Goal: Information Seeking & Learning: Learn about a topic

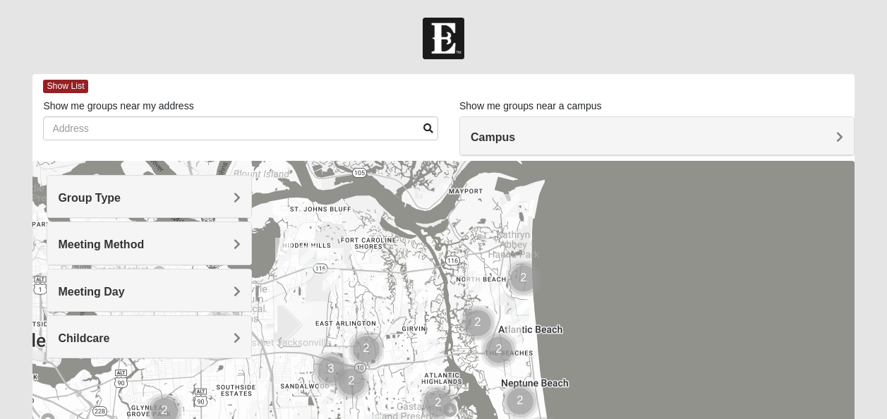
click at [211, 207] on div "Group Type" at bounding box center [149, 197] width 204 height 42
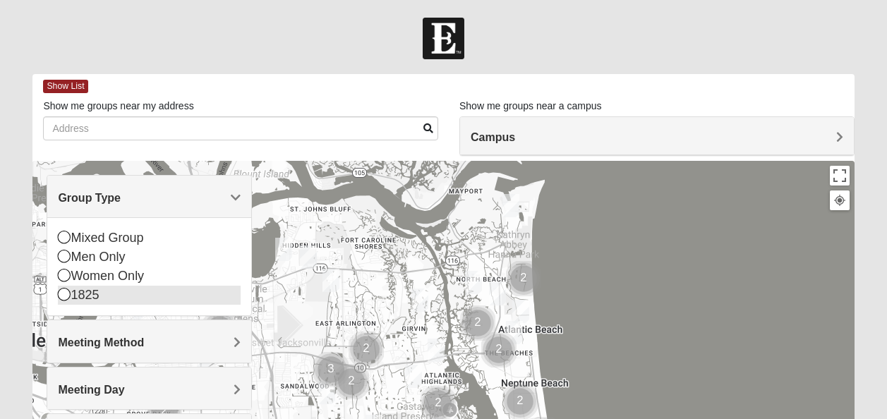
click at [78, 298] on div "1825" at bounding box center [149, 295] width 183 height 19
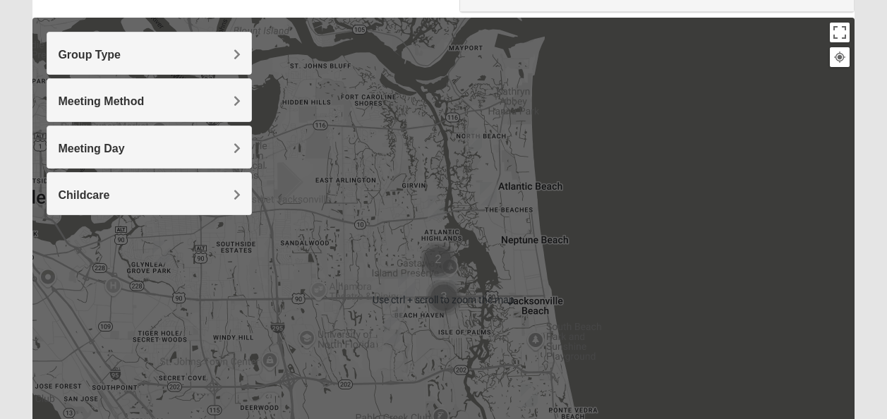
scroll to position [141, 0]
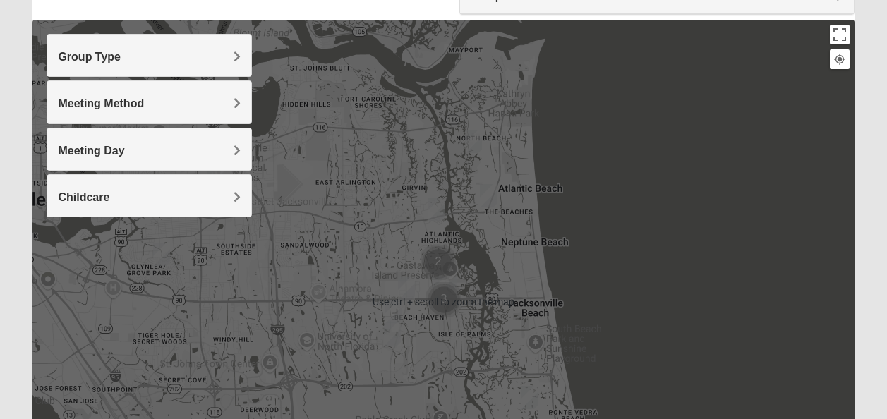
click at [207, 104] on h4 "Meeting Method" at bounding box center [149, 103] width 183 height 13
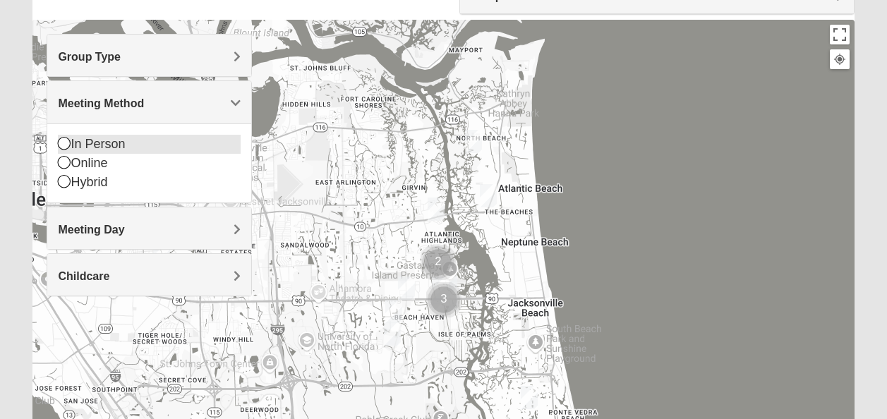
click at [121, 147] on div "In Person" at bounding box center [149, 144] width 183 height 19
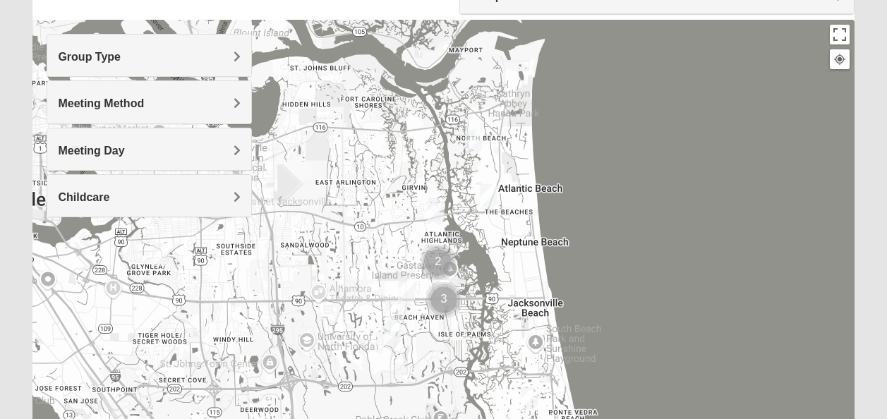
click at [130, 159] on div "Meeting Day" at bounding box center [149, 149] width 204 height 42
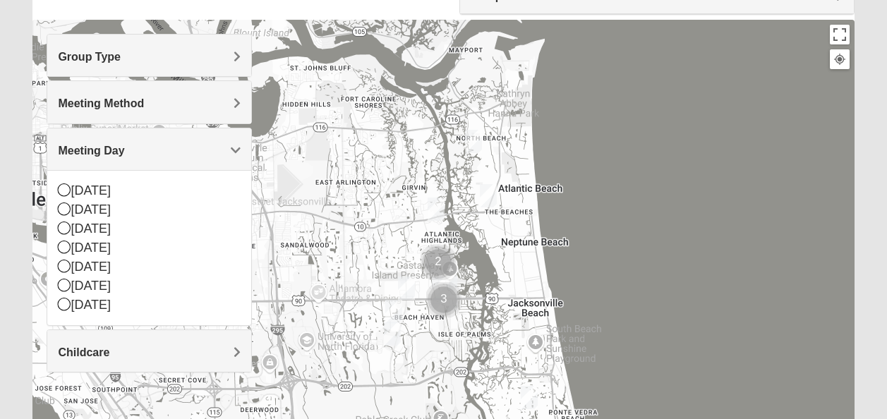
click at [130, 159] on div "Meeting Day" at bounding box center [149, 149] width 204 height 42
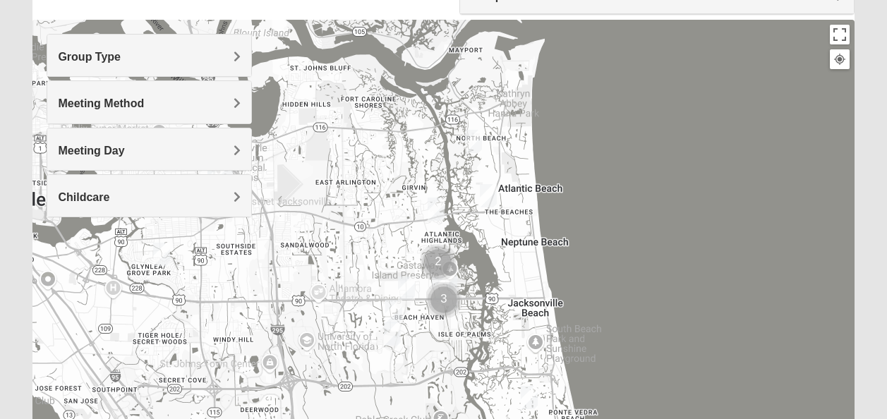
click at [123, 195] on h4 "Childcare" at bounding box center [149, 196] width 183 height 13
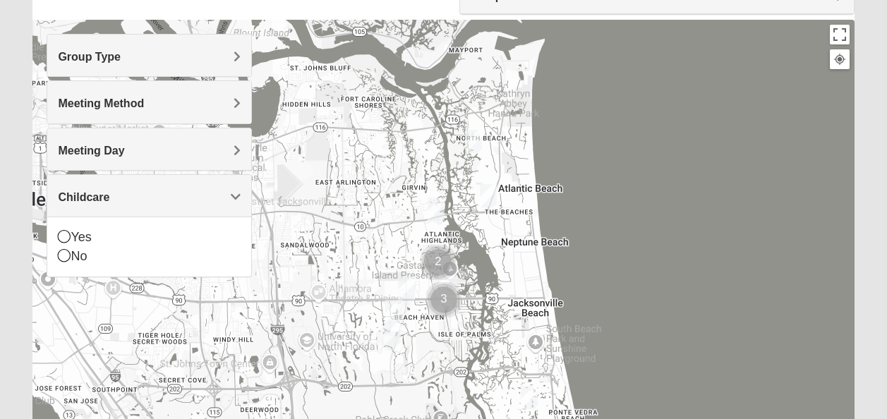
click at [123, 195] on h4 "Childcare" at bounding box center [149, 196] width 183 height 13
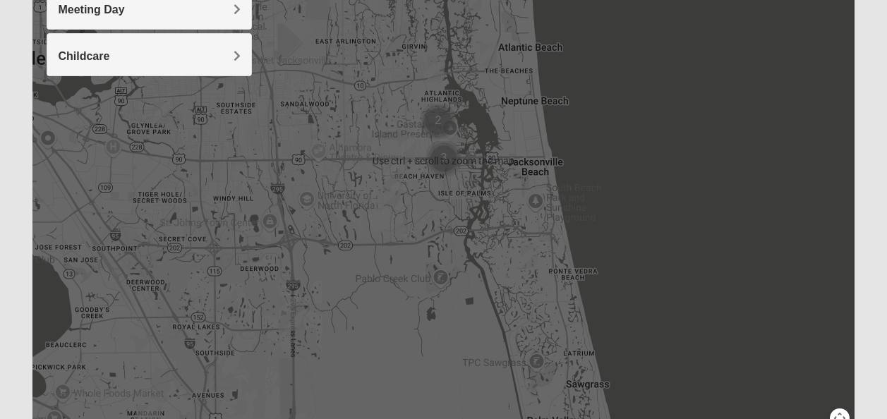
scroll to position [358, 0]
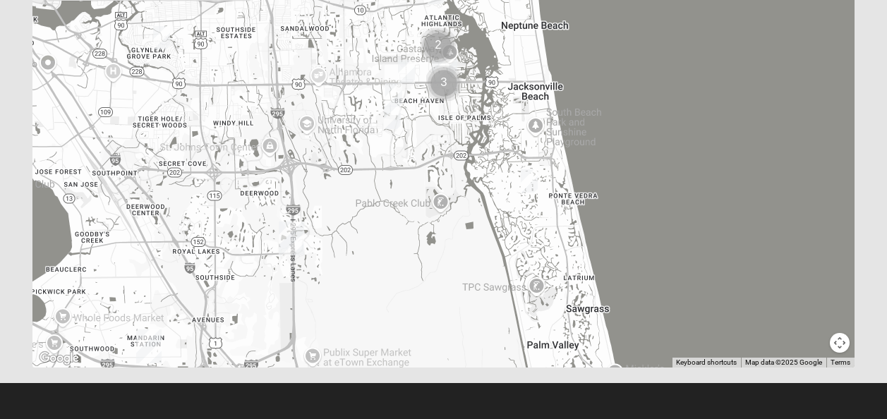
click at [852, 345] on div at bounding box center [442, 85] width 821 height 564
click at [844, 345] on button "Map camera controls" at bounding box center [839, 343] width 20 height 20
click at [815, 343] on button "Zoom out" at bounding box center [815, 343] width 20 height 20
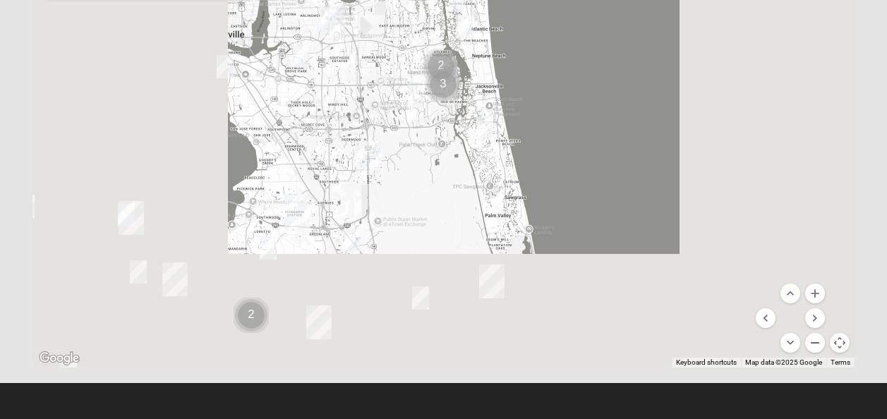
click at [815, 343] on button "Zoom out" at bounding box center [815, 343] width 20 height 20
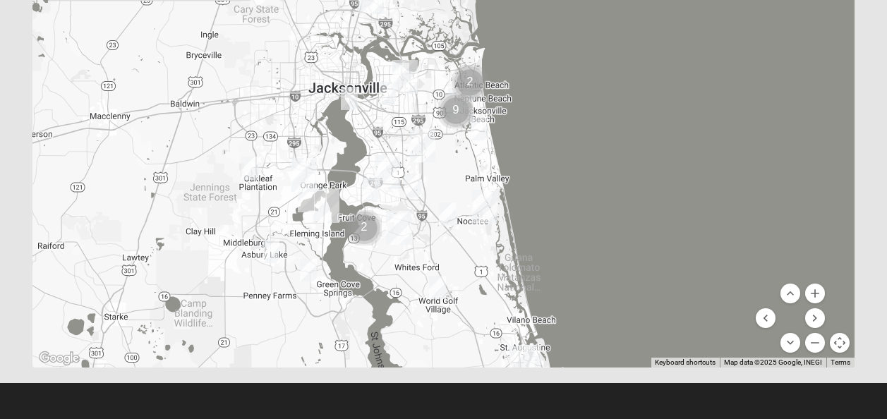
drag, startPoint x: 430, startPoint y: 240, endPoint x: 442, endPoint y: 255, distance: 19.5
click at [442, 255] on div at bounding box center [442, 85] width 821 height 564
click at [805, 290] on button "Zoom in" at bounding box center [815, 294] width 20 height 20
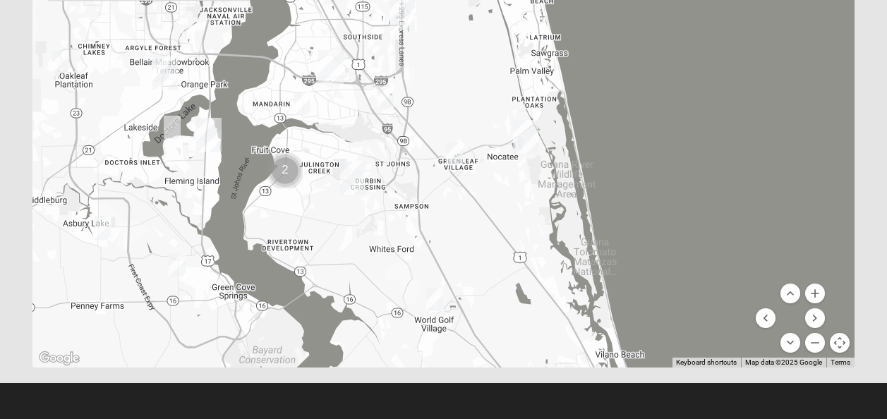
drag, startPoint x: 490, startPoint y: 276, endPoint x: 489, endPoint y: 75, distance: 201.0
click at [492, 73] on div at bounding box center [442, 85] width 821 height 564
click at [383, 96] on img "1825 Mixed Cutshall 32258" at bounding box center [385, 96] width 28 height 35
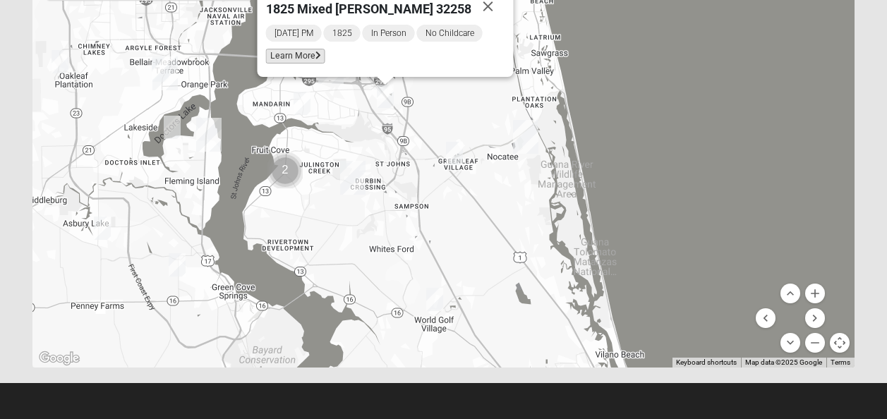
click at [325, 61] on span "Learn More" at bounding box center [295, 56] width 59 height 15
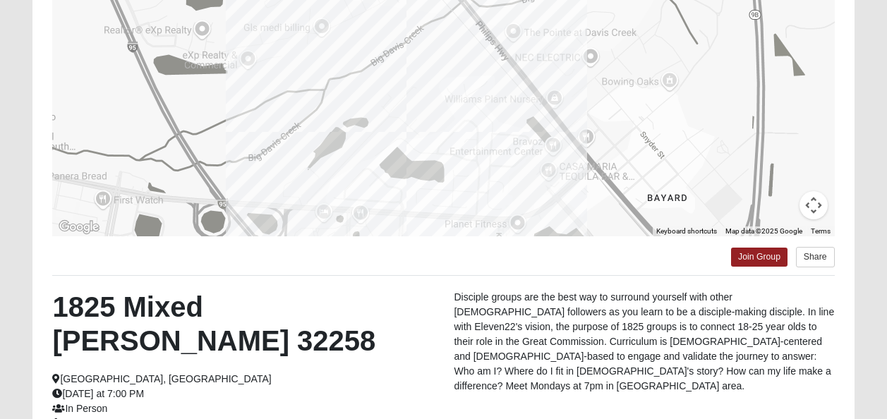
scroll to position [341, 0]
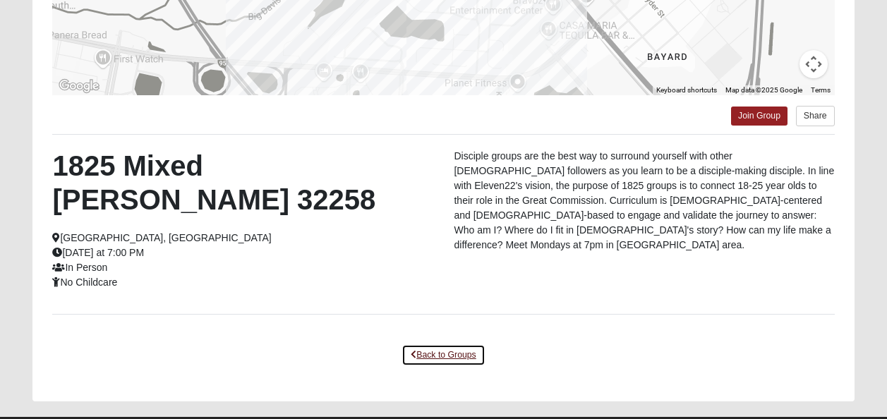
click at [439, 344] on link "Back to Groups" at bounding box center [442, 355] width 83 height 22
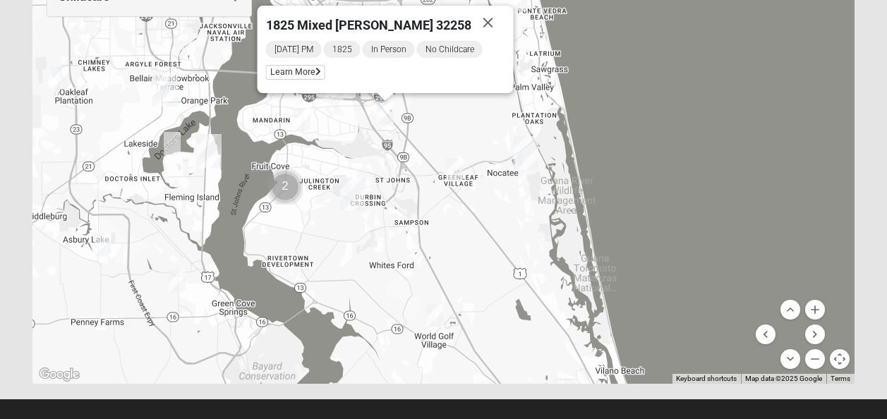
click at [437, 318] on img "1825 Mixed Barfield 32092" at bounding box center [434, 315] width 28 height 35
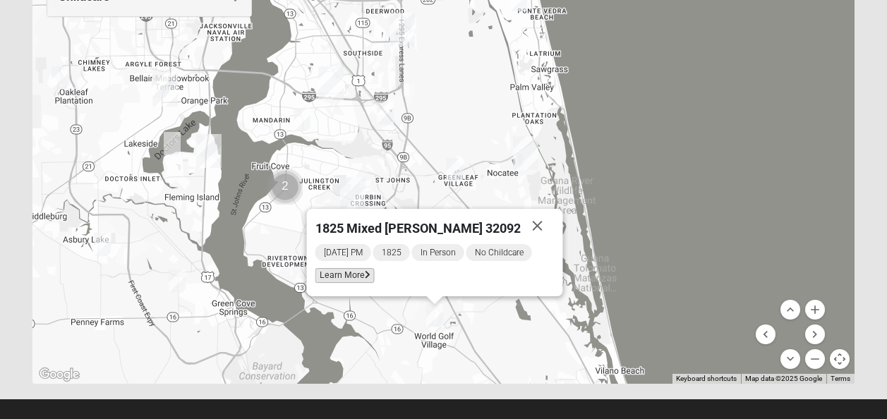
click at [339, 274] on span "Learn More" at bounding box center [344, 275] width 59 height 15
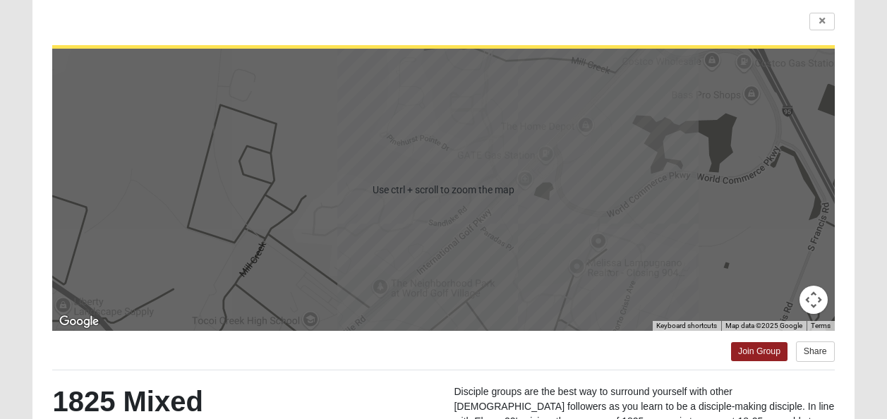
scroll to position [141, 0]
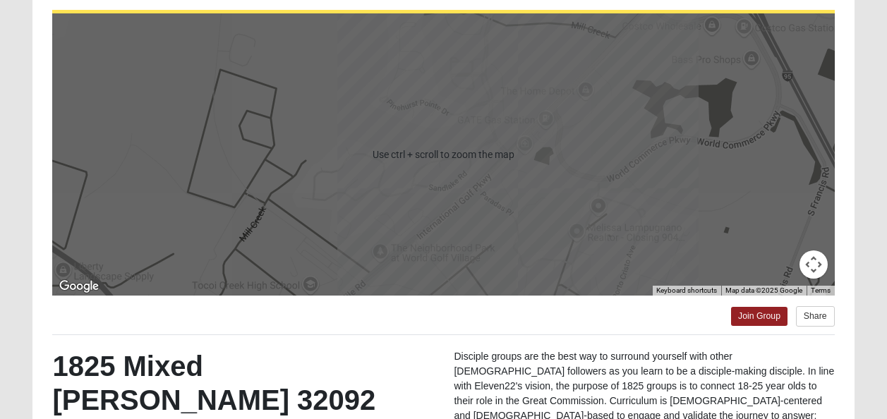
click at [824, 271] on button "Map camera controls" at bounding box center [813, 264] width 28 height 28
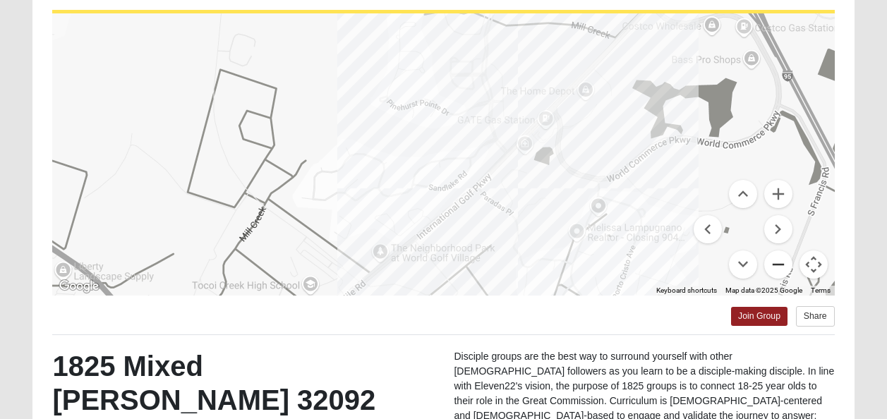
click at [784, 259] on button "Zoom out" at bounding box center [778, 264] width 28 height 28
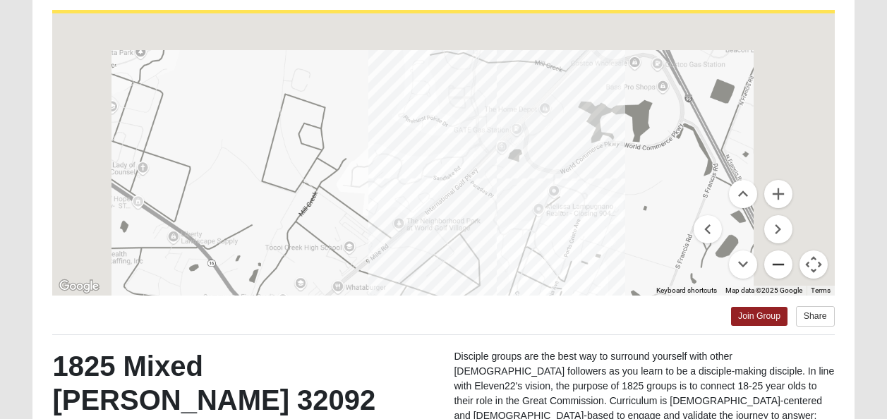
click at [784, 259] on button "Zoom out" at bounding box center [778, 264] width 28 height 28
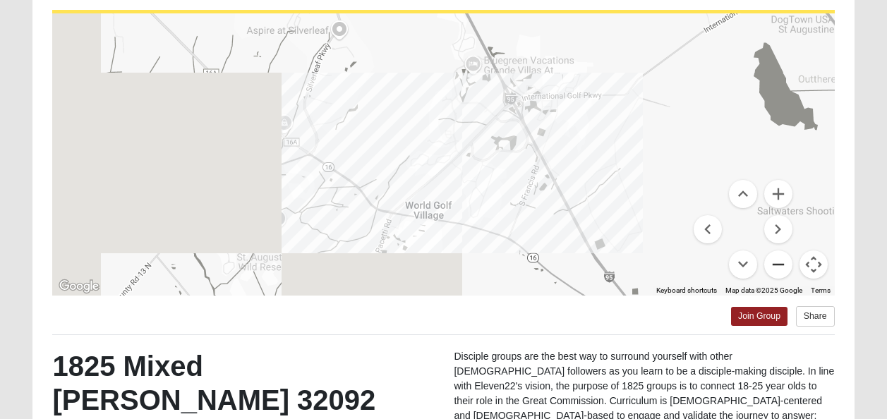
click at [784, 259] on button "Zoom out" at bounding box center [778, 264] width 28 height 28
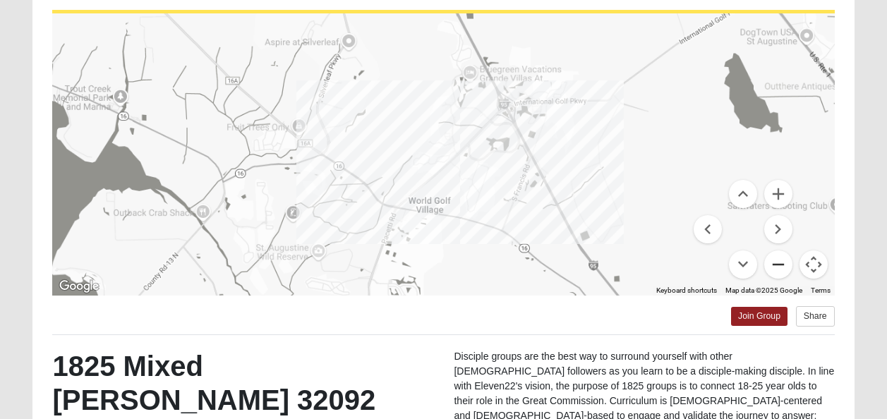
click at [784, 259] on button "Zoom out" at bounding box center [778, 264] width 28 height 28
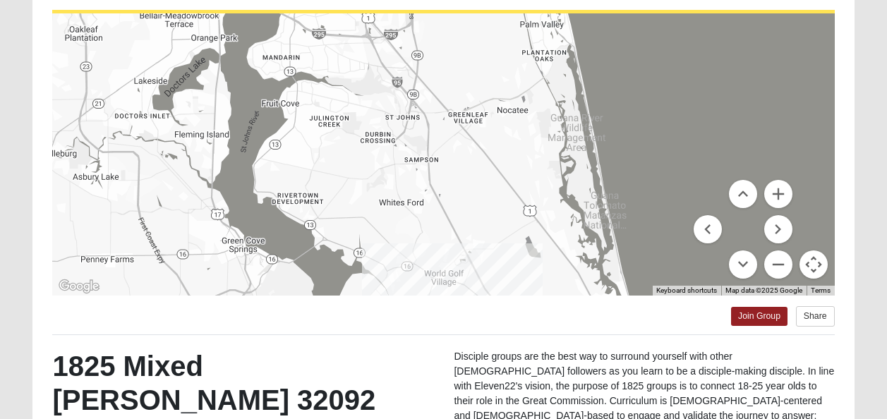
drag, startPoint x: 476, startPoint y: 219, endPoint x: 477, endPoint y: 245, distance: 26.1
click at [477, 245] on div at bounding box center [442, 154] width 781 height 282
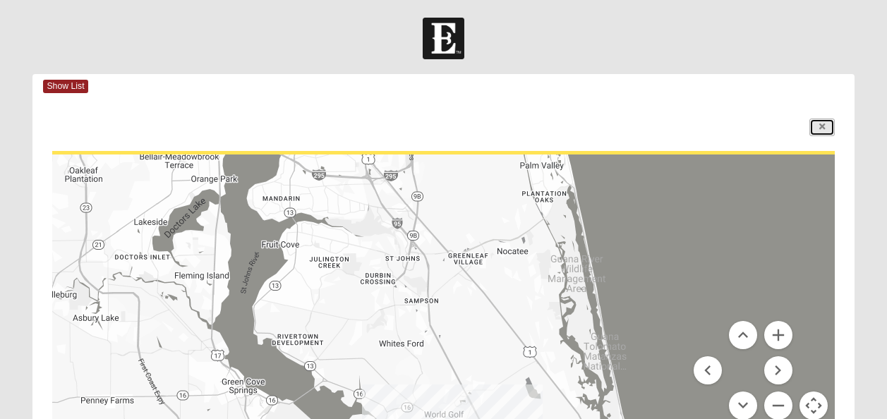
click at [826, 129] on link at bounding box center [821, 127] width 25 height 18
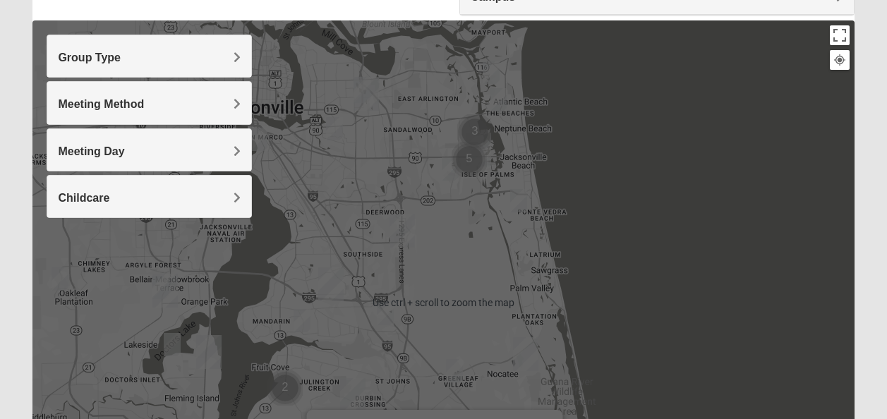
scroll to position [141, 0]
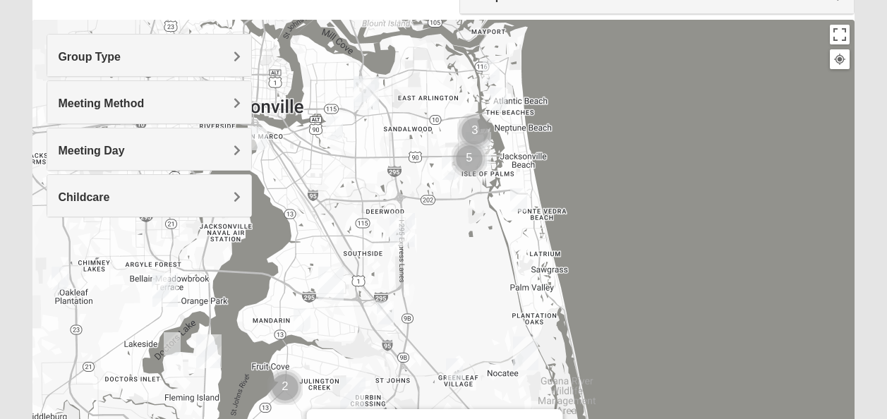
click at [451, 371] on img "1825 Mixed Brown 32081" at bounding box center [454, 370] width 28 height 35
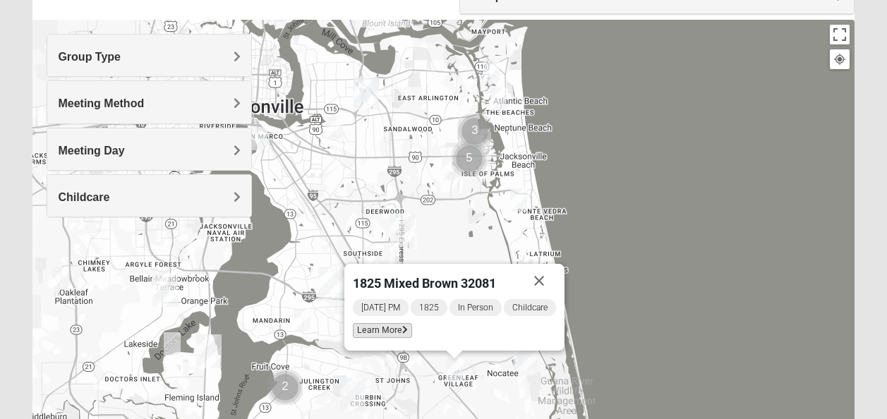
click at [398, 329] on span "Learn More" at bounding box center [382, 330] width 59 height 15
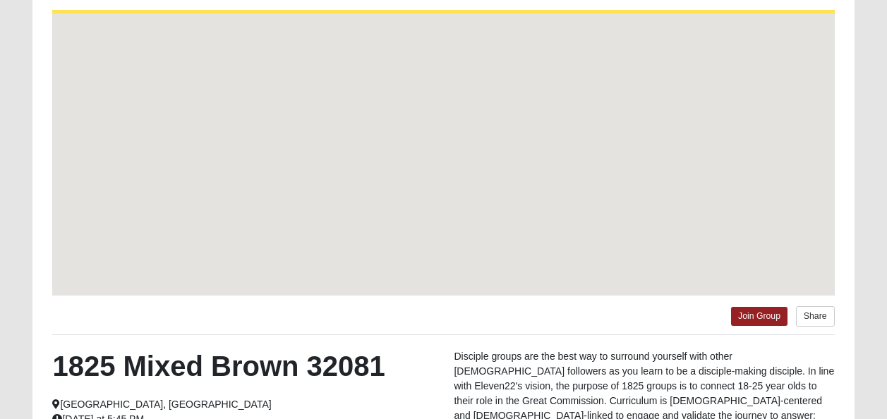
scroll to position [79, 0]
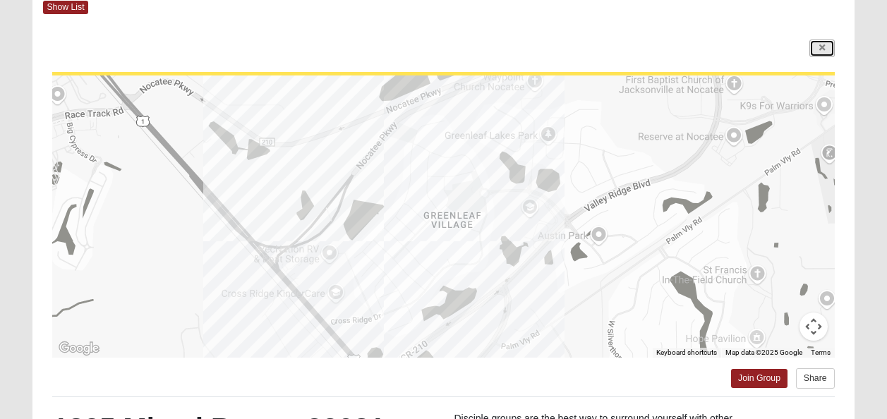
click at [812, 50] on link at bounding box center [821, 48] width 25 height 18
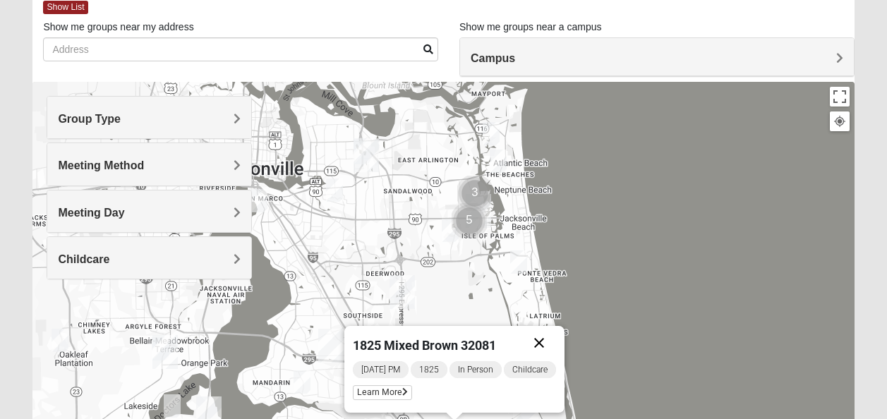
click at [535, 337] on button "Close" at bounding box center [539, 343] width 34 height 34
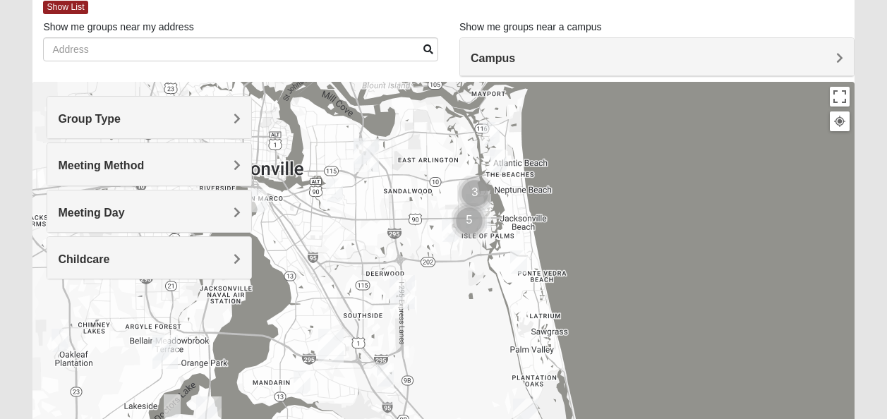
click at [387, 377] on img "1825 Mixed Cutshall 32258" at bounding box center [385, 375] width 28 height 35
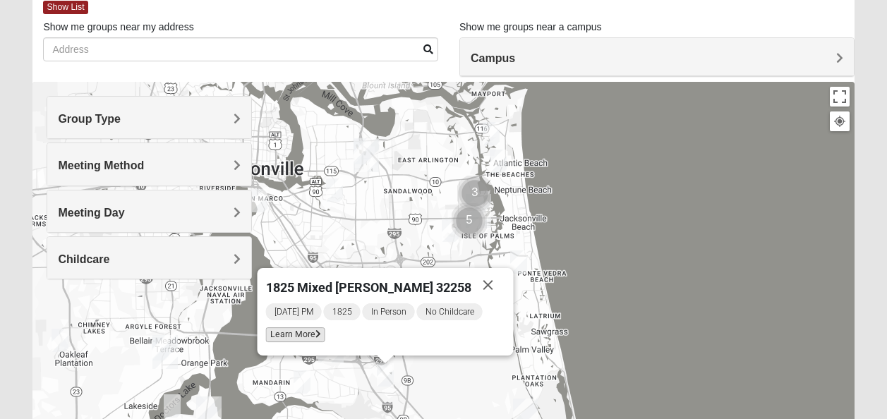
click at [309, 332] on span "Learn More" at bounding box center [295, 334] width 59 height 15
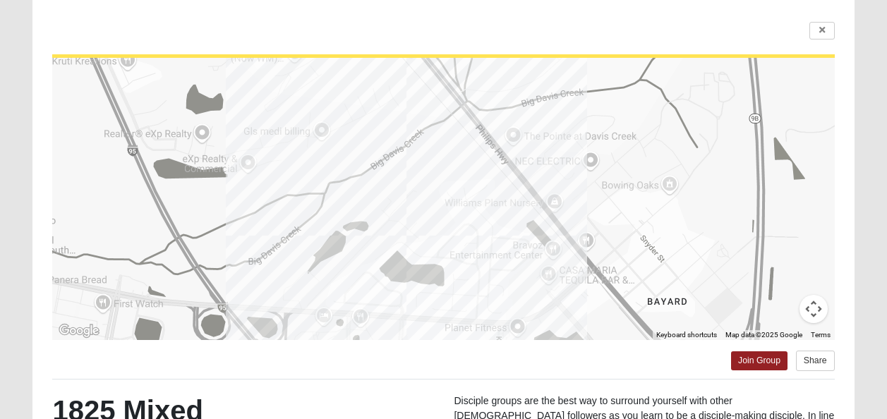
scroll to position [220, 0]
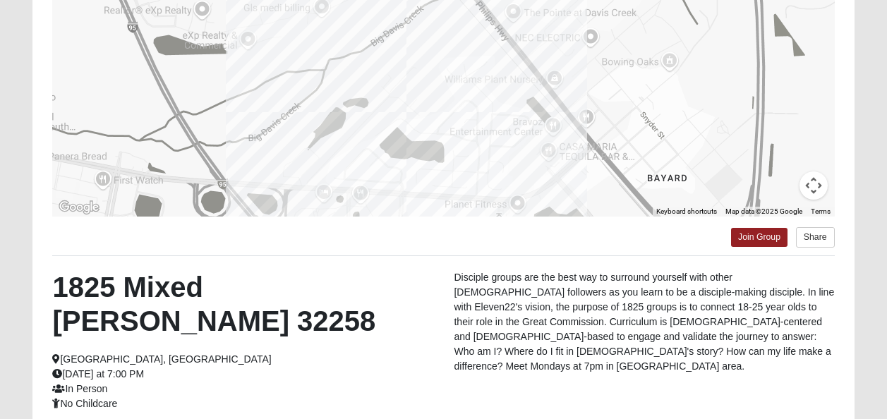
click at [312, 316] on div "1825 Mixed [PERSON_NAME] 32258 [GEOGRAPHIC_DATA], [GEOGRAPHIC_DATA] [DATE] at 7…" at bounding box center [242, 340] width 401 height 141
